Goal: Transaction & Acquisition: Purchase product/service

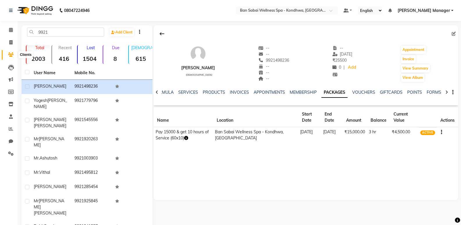
click at [10, 56] on icon at bounding box center [11, 54] width 6 height 4
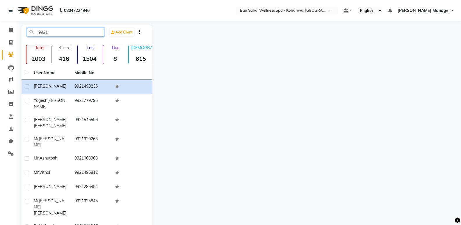
click at [91, 31] on input "9921" at bounding box center [65, 32] width 77 height 9
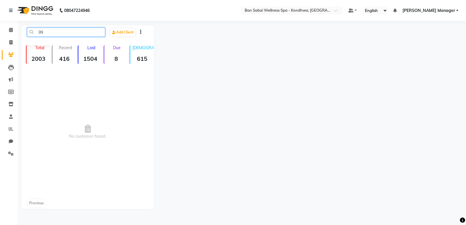
type input "9"
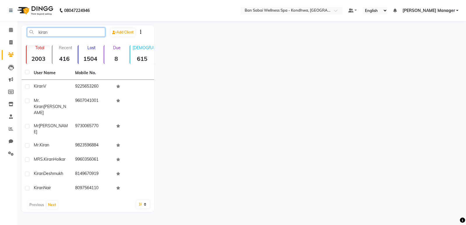
type input "kiran"
click at [9, 52] on span at bounding box center [11, 55] width 10 height 7
click at [14, 43] on span at bounding box center [11, 42] width 10 height 7
select select "8227"
select select "service"
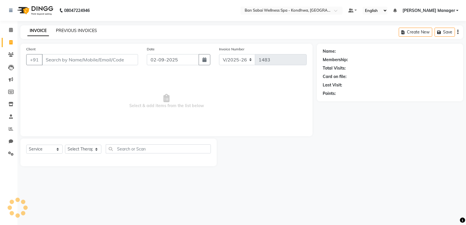
click at [83, 32] on link "PREVIOUS INVOICES" at bounding box center [76, 30] width 41 height 5
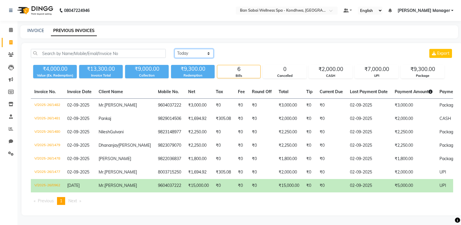
click at [190, 54] on select "[DATE] [DATE] Custom Range" at bounding box center [194, 53] width 39 height 9
select select "range"
click at [175, 49] on select "[DATE] [DATE] Custom Range" at bounding box center [194, 53] width 39 height 9
click at [243, 56] on input "02-09-2025" at bounding box center [241, 53] width 41 height 8
select select "9"
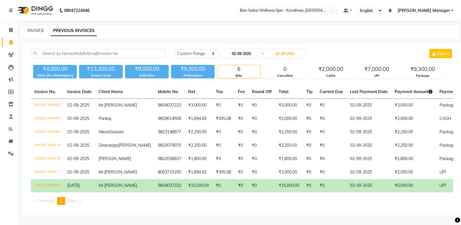
select select "2025"
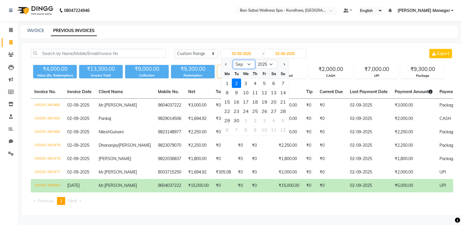
click at [241, 64] on select "Jan Feb Mar Apr May Jun [DATE] Aug Sep Oct Nov Dec" at bounding box center [244, 64] width 22 height 9
select select "8"
click at [233, 60] on select "Jan Feb Mar Apr May Jun [DATE] Aug Sep Oct Nov Dec" at bounding box center [244, 64] width 22 height 9
click at [264, 84] on div "1" at bounding box center [264, 83] width 9 height 9
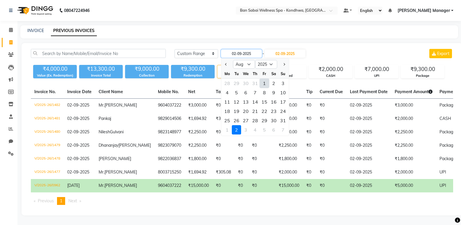
type input "[DATE]"
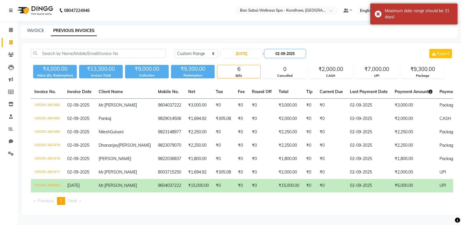
click at [284, 55] on input "02-09-2025" at bounding box center [285, 53] width 41 height 8
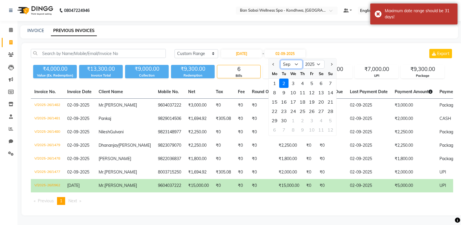
click at [293, 65] on select "Aug Sep Oct Nov Dec" at bounding box center [292, 64] width 22 height 9
select select "8"
click at [281, 60] on select "Aug Sep Oct Nov Dec" at bounding box center [292, 64] width 22 height 9
click at [332, 121] on div "31" at bounding box center [330, 120] width 9 height 9
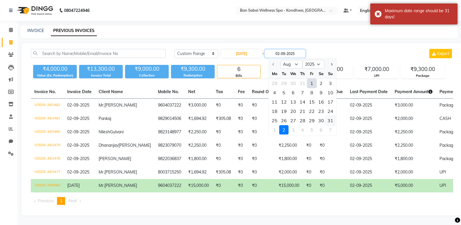
type input "[DATE]"
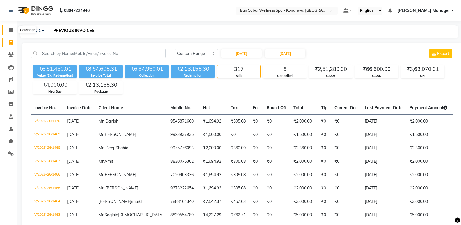
click at [12, 31] on icon at bounding box center [11, 30] width 4 height 4
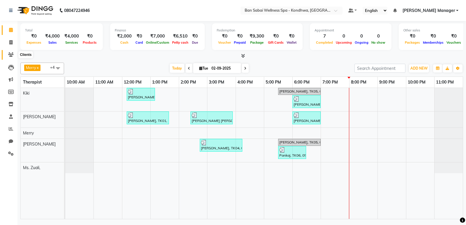
click at [14, 55] on span at bounding box center [11, 55] width 10 height 7
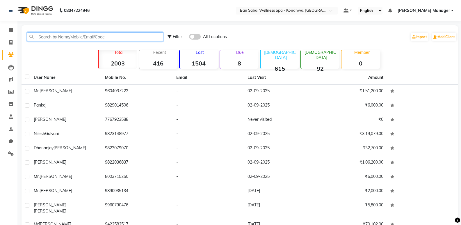
click at [81, 36] on input "text" at bounding box center [95, 36] width 136 height 9
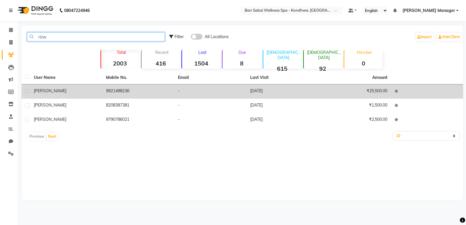
type input "rizw"
click at [160, 94] on td "9921498236" at bounding box center [138, 91] width 72 height 14
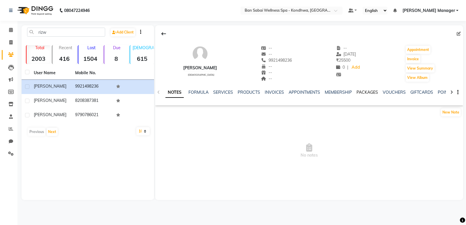
click at [361, 91] on link "PACKAGES" at bounding box center [367, 92] width 22 height 5
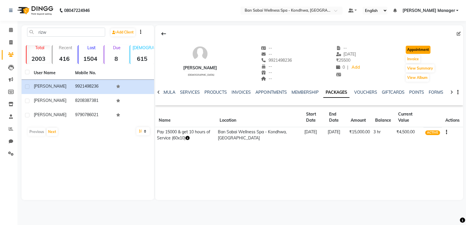
click at [415, 47] on button "Appointment" at bounding box center [418, 50] width 25 height 8
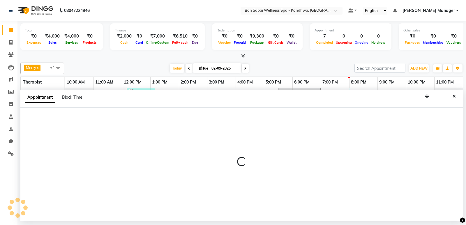
select select "tentative"
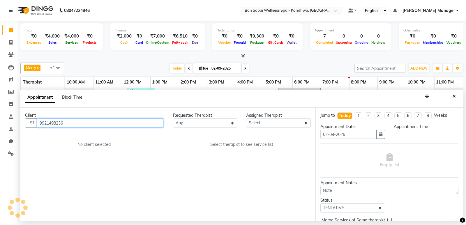
select select "660"
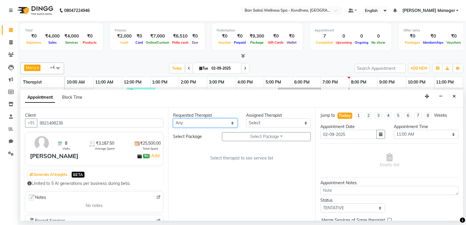
click at [210, 121] on select "Any Kiki [PERSON_NAME] [PERSON_NAME] Manager [PERSON_NAME] Ms. [PERSON_NAME], […" at bounding box center [205, 122] width 65 height 9
select select "86348"
click at [173, 118] on select "Any Kiki [PERSON_NAME] [PERSON_NAME] Manager [PERSON_NAME] Ms. [PERSON_NAME], […" at bounding box center [205, 122] width 65 height 9
select select "86348"
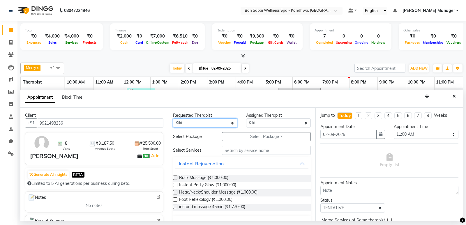
click at [210, 122] on select "Any Kiki [PERSON_NAME] [PERSON_NAME] Manager [PERSON_NAME] Ms. [PERSON_NAME], […" at bounding box center [205, 122] width 65 height 9
select select "78604"
click at [173, 118] on select "Any Kiki [PERSON_NAME] [PERSON_NAME] Manager [PERSON_NAME] Ms. [PERSON_NAME], […" at bounding box center [205, 122] width 65 height 9
select select "78604"
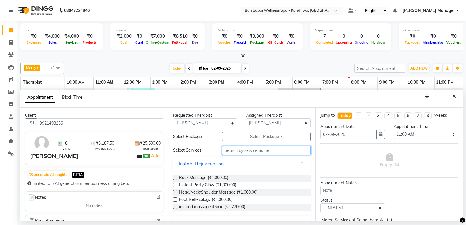
click at [243, 151] on input "text" at bounding box center [266, 150] width 89 height 9
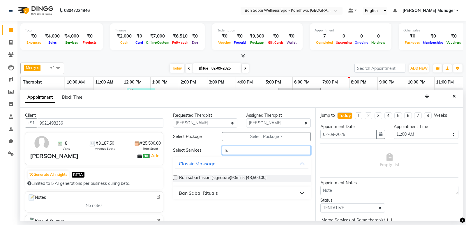
type input "fu"
drag, startPoint x: 175, startPoint y: 177, endPoint x: 299, endPoint y: 177, distance: 124.3
click at [176, 177] on label at bounding box center [175, 178] width 4 height 4
click at [176, 177] on input "checkbox" at bounding box center [175, 178] width 4 height 4
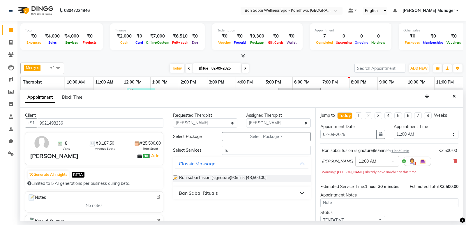
checkbox input "false"
click at [358, 162] on input "text" at bounding box center [371, 161] width 26 height 6
click at [355, 188] on div "07:30 PM" at bounding box center [376, 192] width 43 height 11
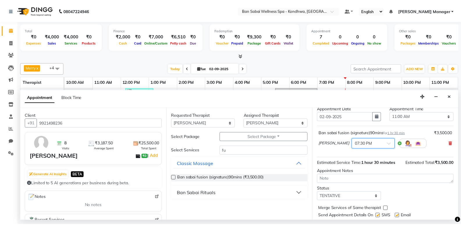
scroll to position [35, 0]
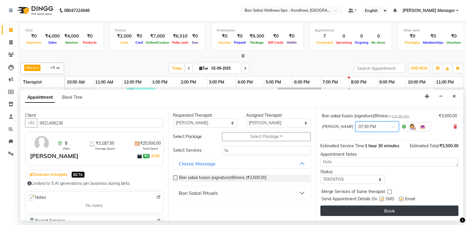
click at [335, 210] on button "Book" at bounding box center [389, 211] width 138 height 10
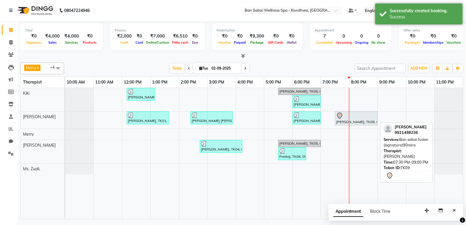
click at [361, 124] on div "[PERSON_NAME], TK09, 07:30 PM-09:00 PM, Ban sabai fusion (signature)90mins" at bounding box center [355, 118] width 41 height 12
select select "7"
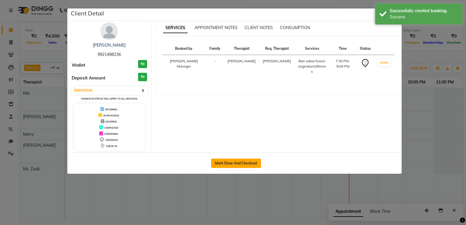
click at [243, 162] on button "Mark Done And Checkout" at bounding box center [236, 163] width 50 height 9
select select "service"
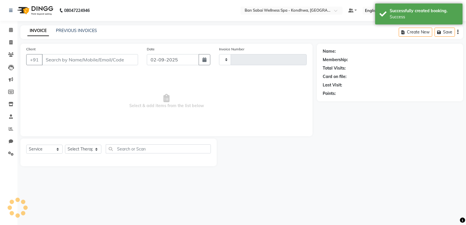
type input "1483"
select select "8227"
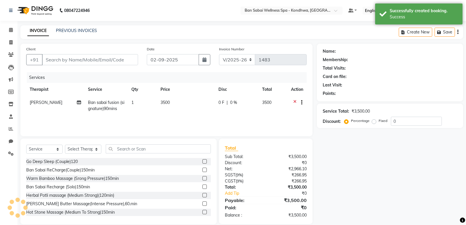
type input "9921498236"
select select "78604"
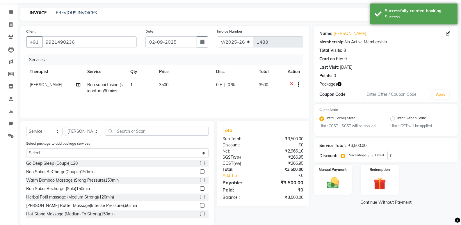
scroll to position [28, 0]
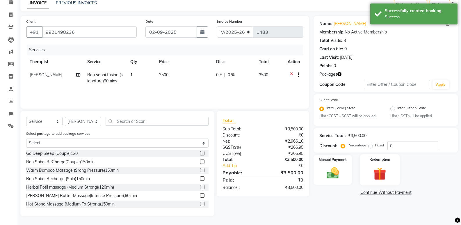
click at [381, 173] on img at bounding box center [380, 174] width 21 height 16
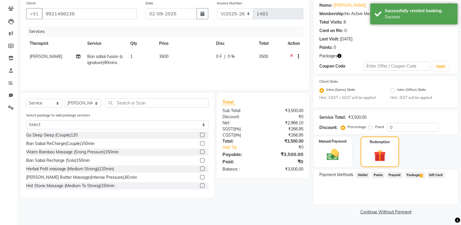
click at [412, 176] on span "Package 1" at bounding box center [415, 175] width 20 height 7
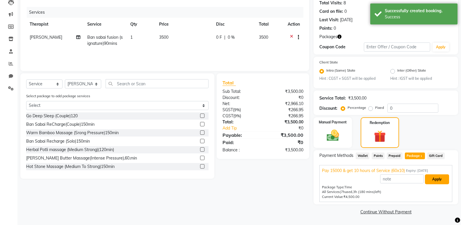
click at [440, 178] on button "Apply" at bounding box center [437, 179] width 24 height 10
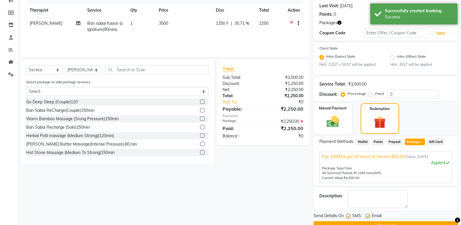
scroll to position [93, 0]
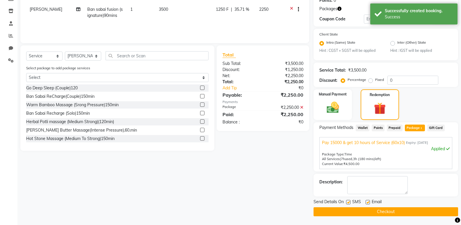
click at [408, 211] on button "Checkout" at bounding box center [386, 211] width 145 height 9
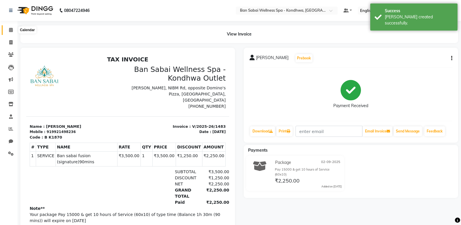
click at [10, 31] on icon at bounding box center [11, 30] width 4 height 4
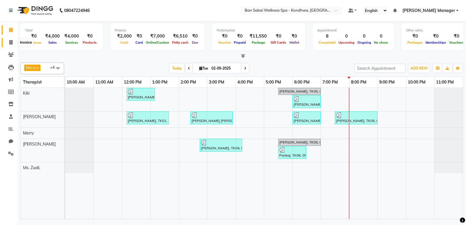
click at [14, 42] on span at bounding box center [11, 42] width 10 height 7
select select "8227"
select select "service"
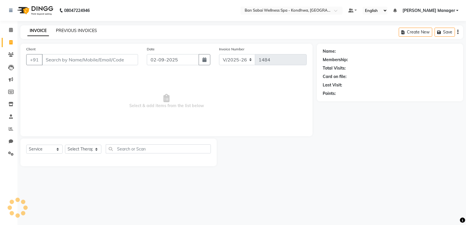
click at [81, 31] on link "PREVIOUS INVOICES" at bounding box center [76, 30] width 41 height 5
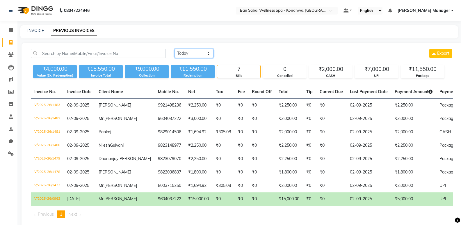
click at [183, 55] on select "[DATE] [DATE] Custom Range" at bounding box center [194, 53] width 39 height 9
select select "[DATE]"
click at [175, 49] on select "[DATE] [DATE] Custom Range" at bounding box center [194, 53] width 39 height 9
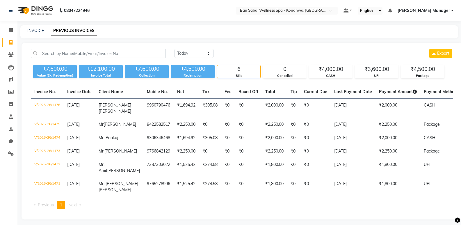
click at [7, 24] on li "Calendar" at bounding box center [8, 30] width 17 height 13
click at [7, 31] on span at bounding box center [11, 30] width 10 height 7
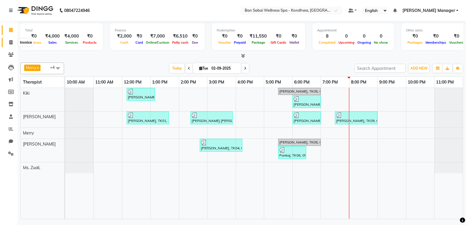
click at [14, 45] on span at bounding box center [11, 42] width 10 height 7
select select "8227"
select select "service"
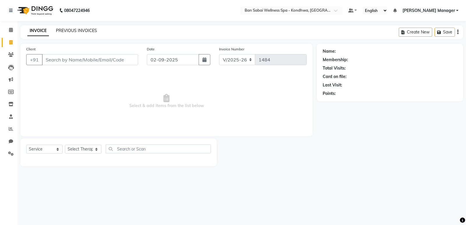
click at [64, 33] on link "PREVIOUS INVOICES" at bounding box center [76, 30] width 41 height 5
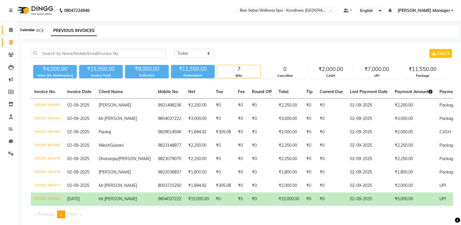
click at [10, 30] on icon at bounding box center [11, 30] width 4 height 4
